Goal: Transaction & Acquisition: Purchase product/service

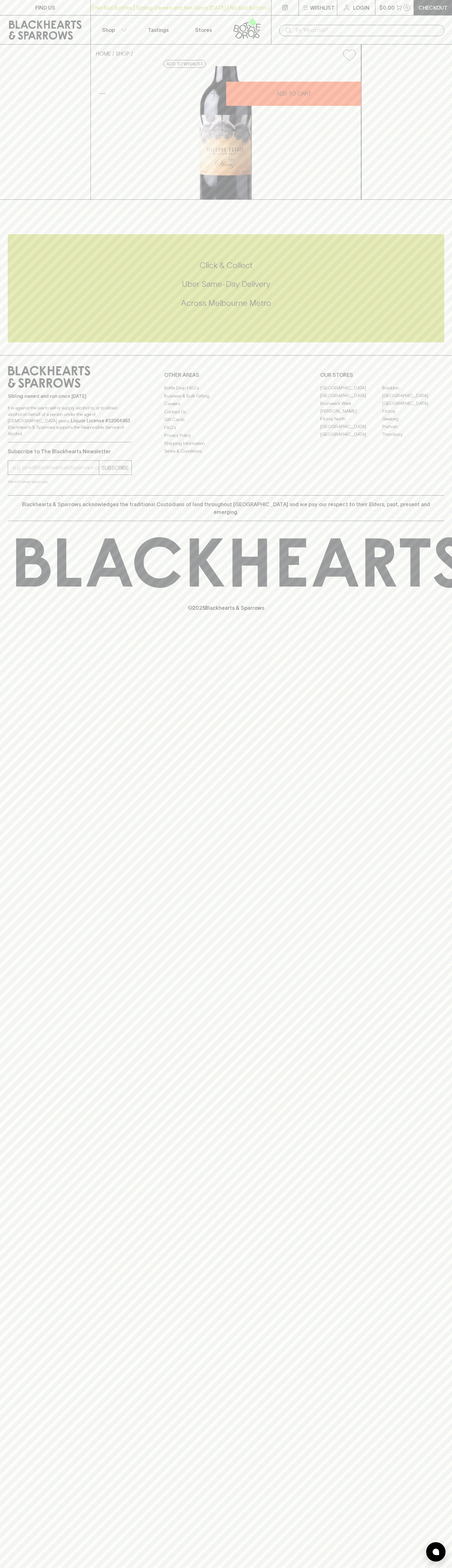
click at [269, 21] on link at bounding box center [249, 29] width 45 height 29
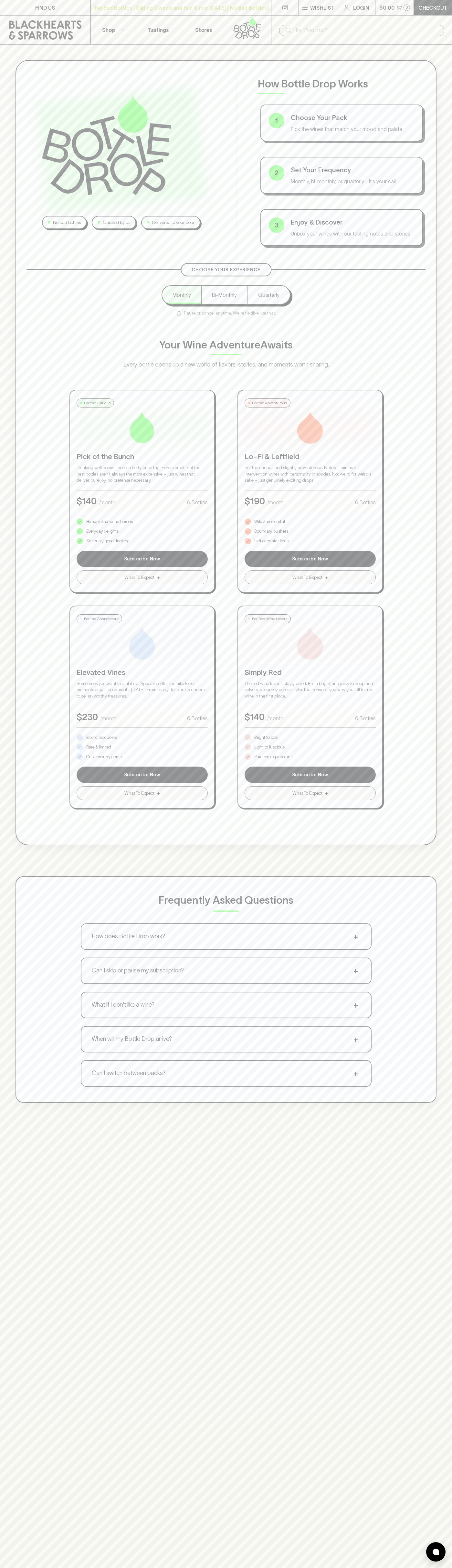
click at [435, 864] on div "No bad bottles Curated by us Delivered to your door How Bottle Drop Works 1 Cho…" at bounding box center [226, 581] width 452 height 1074
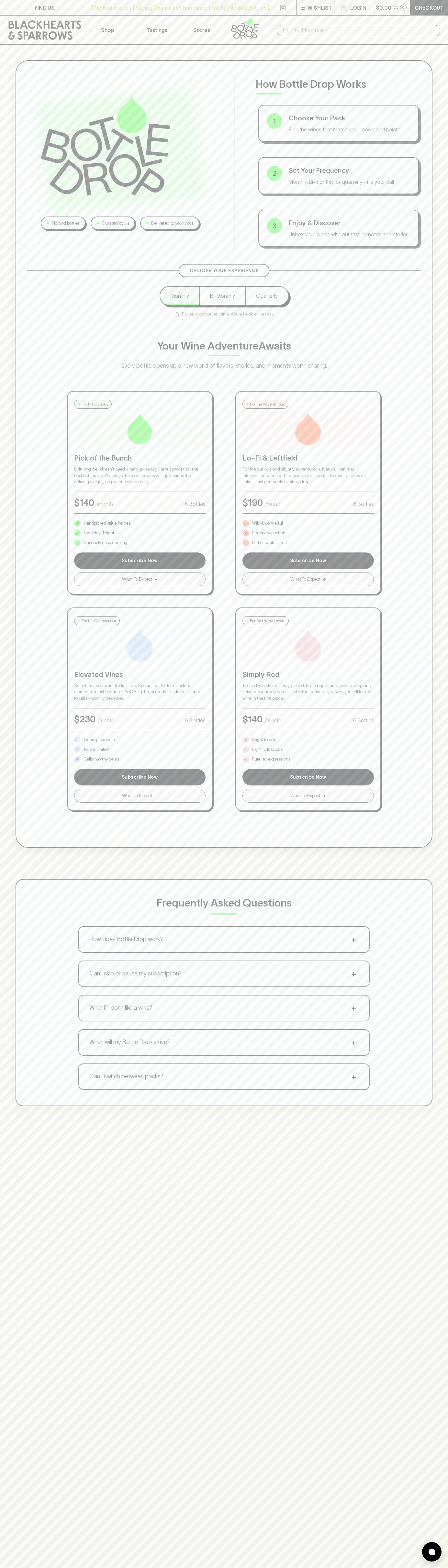
click at [98, 1572] on html "FIND US | No Bad Bottles | Sibling Owned and Run Since 2006 | No Bad Bottles | …" at bounding box center [224, 1014] width 448 height 2028
click at [4, 353] on div "No bad bottles Curated by us Delivered to your door How Bottle Drop Works 1 Cho…" at bounding box center [224, 583] width 448 height 1077
